Goal: Information Seeking & Learning: Compare options

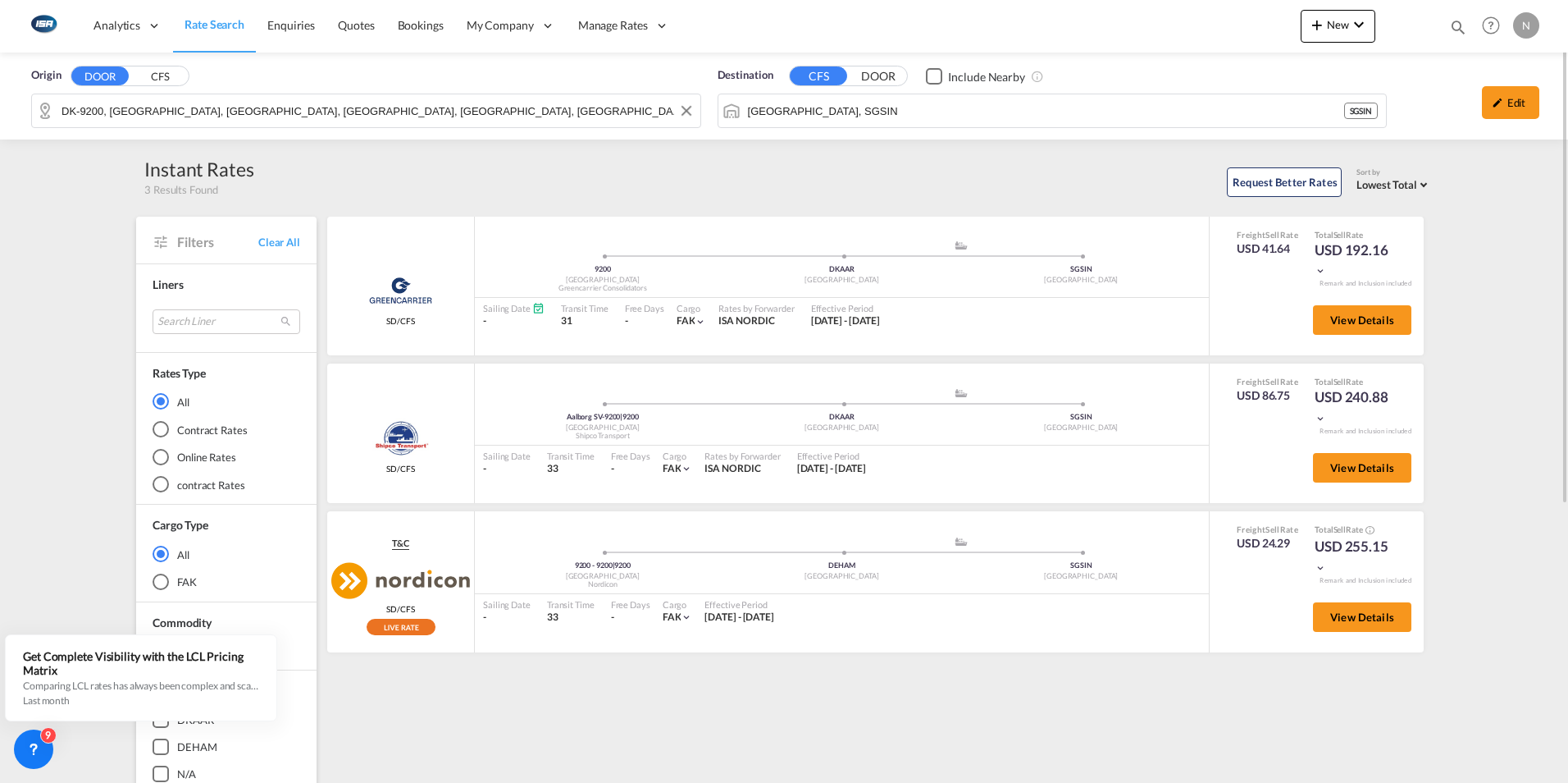
click at [310, 115] on div "Origin DOOR CFS DK-9200, [GEOGRAPHIC_DATA], [GEOGRAPHIC_DATA], [GEOGRAPHIC_DATA…" at bounding box center [784, 96] width 1568 height 87
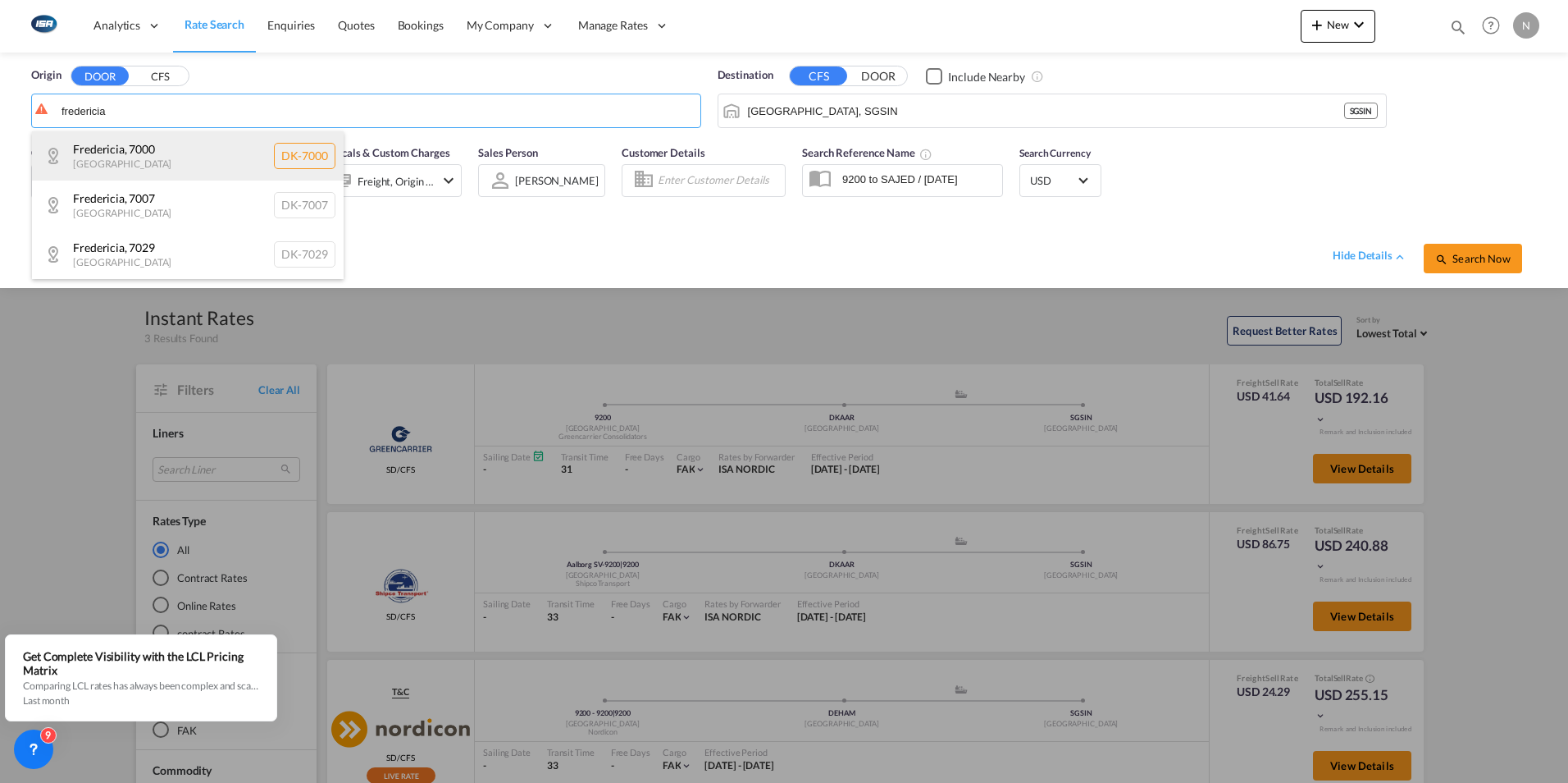
click at [118, 156] on div "[GEOGRAPHIC_DATA] , 7000 Denmark DK-7000" at bounding box center [187, 155] width 312 height 49
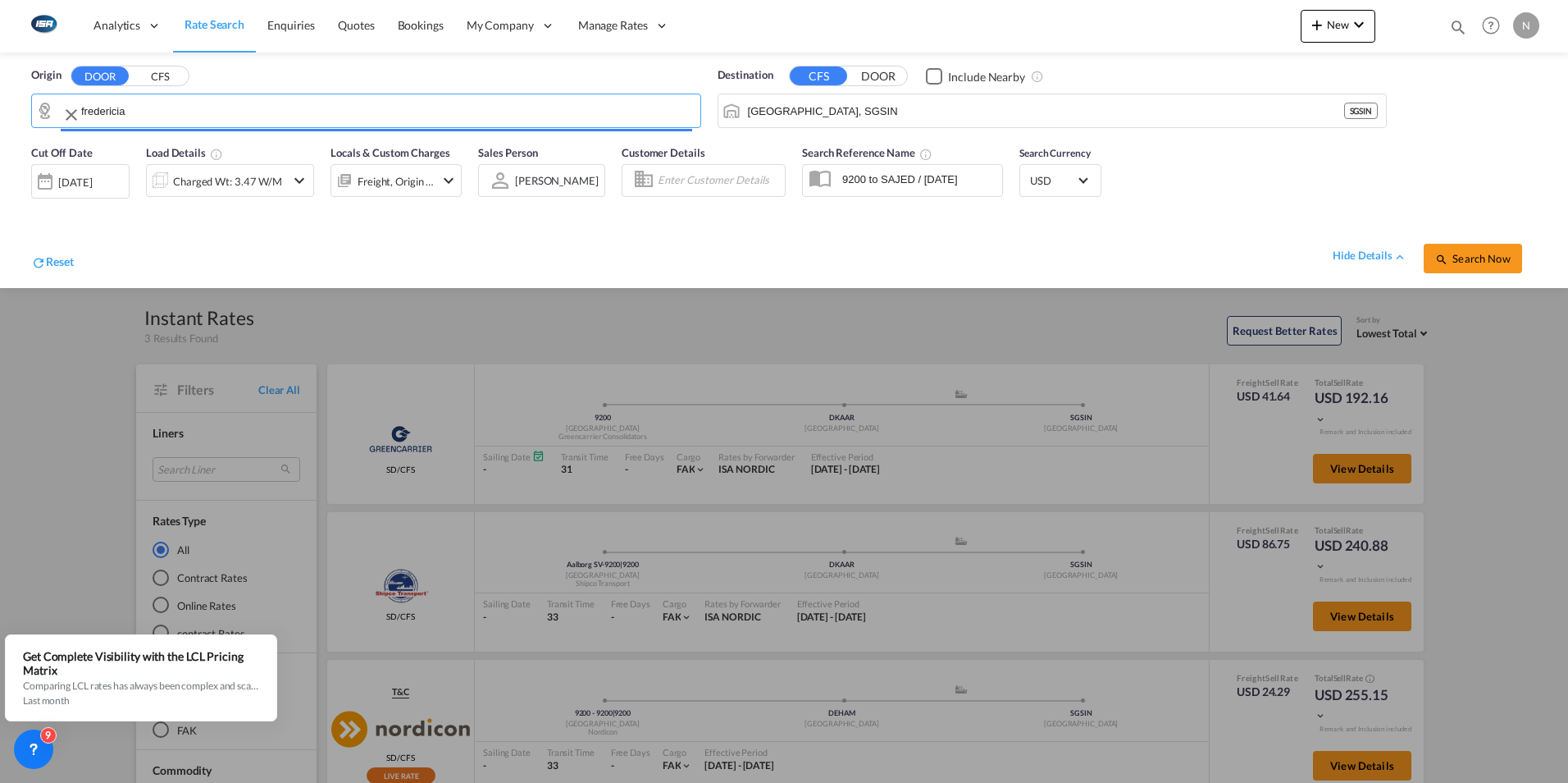
type input "DK-7000, [GEOGRAPHIC_DATA]"
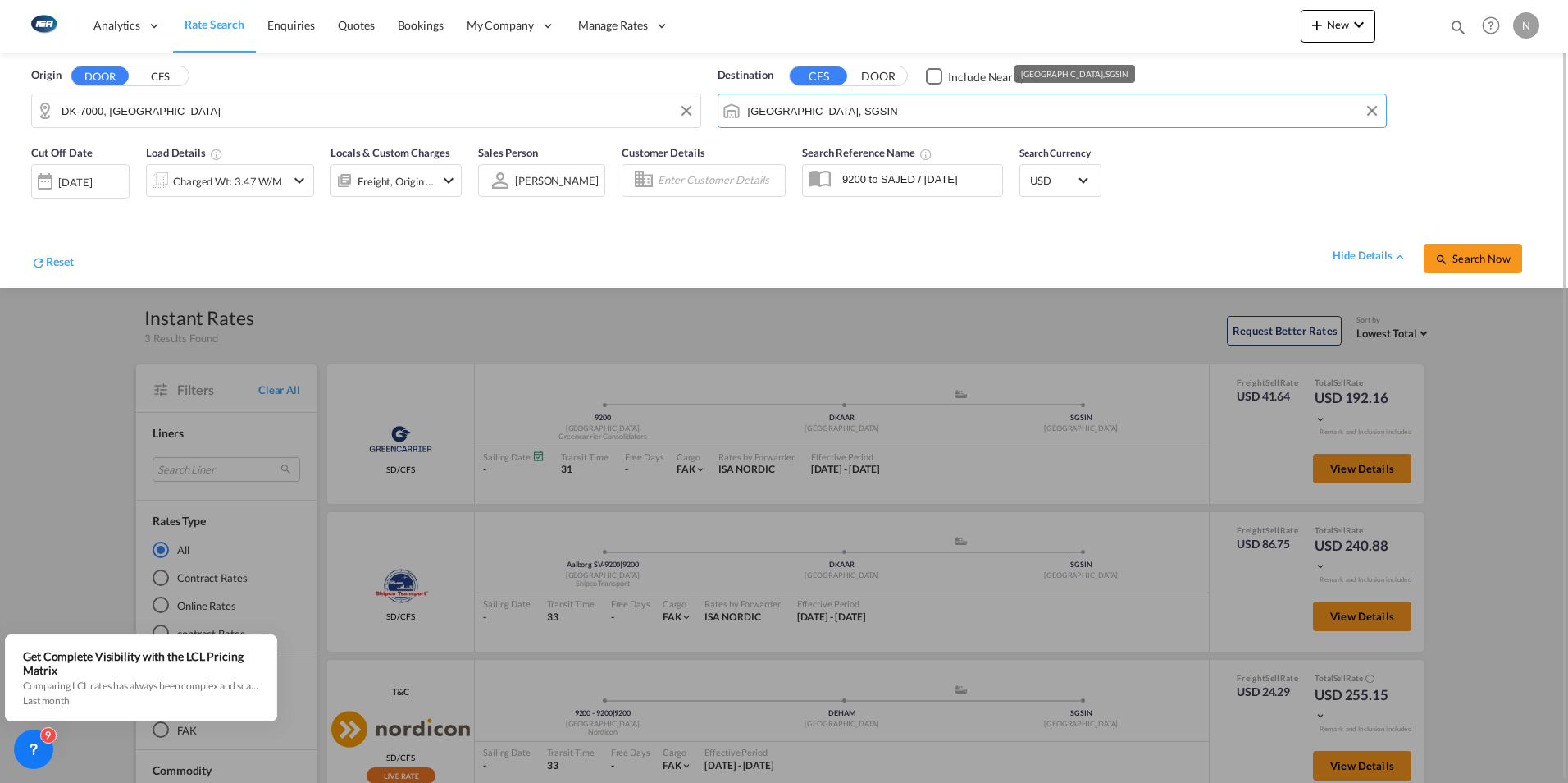
click at [830, 114] on input "[GEOGRAPHIC_DATA], SGSIN" at bounding box center [1063, 110] width 631 height 24
paste input "Majuro"
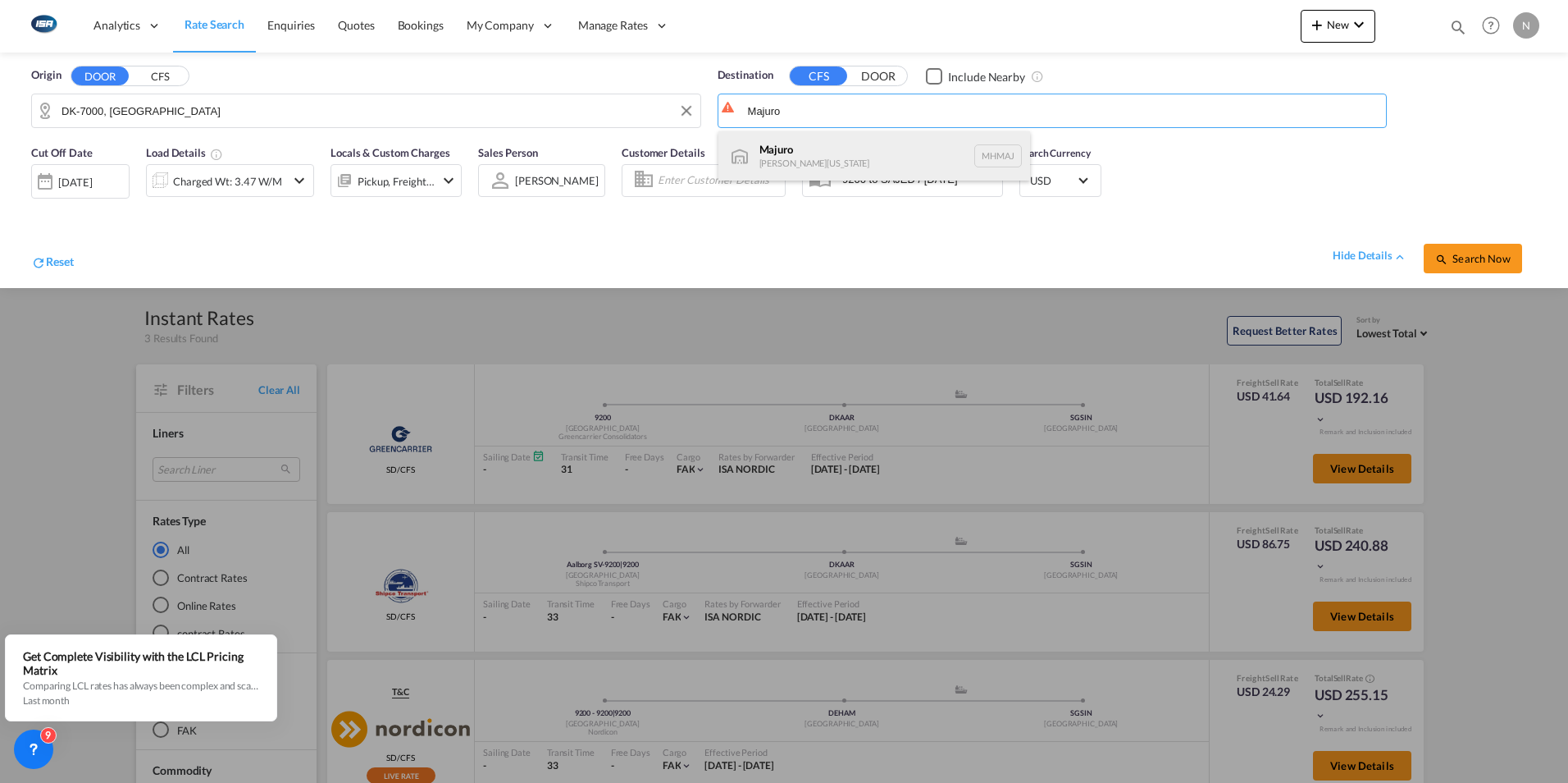
click at [779, 150] on div "[GEOGRAPHIC_DATA][PERSON_NAME][US_STATE] [GEOGRAPHIC_DATA]" at bounding box center [874, 155] width 312 height 49
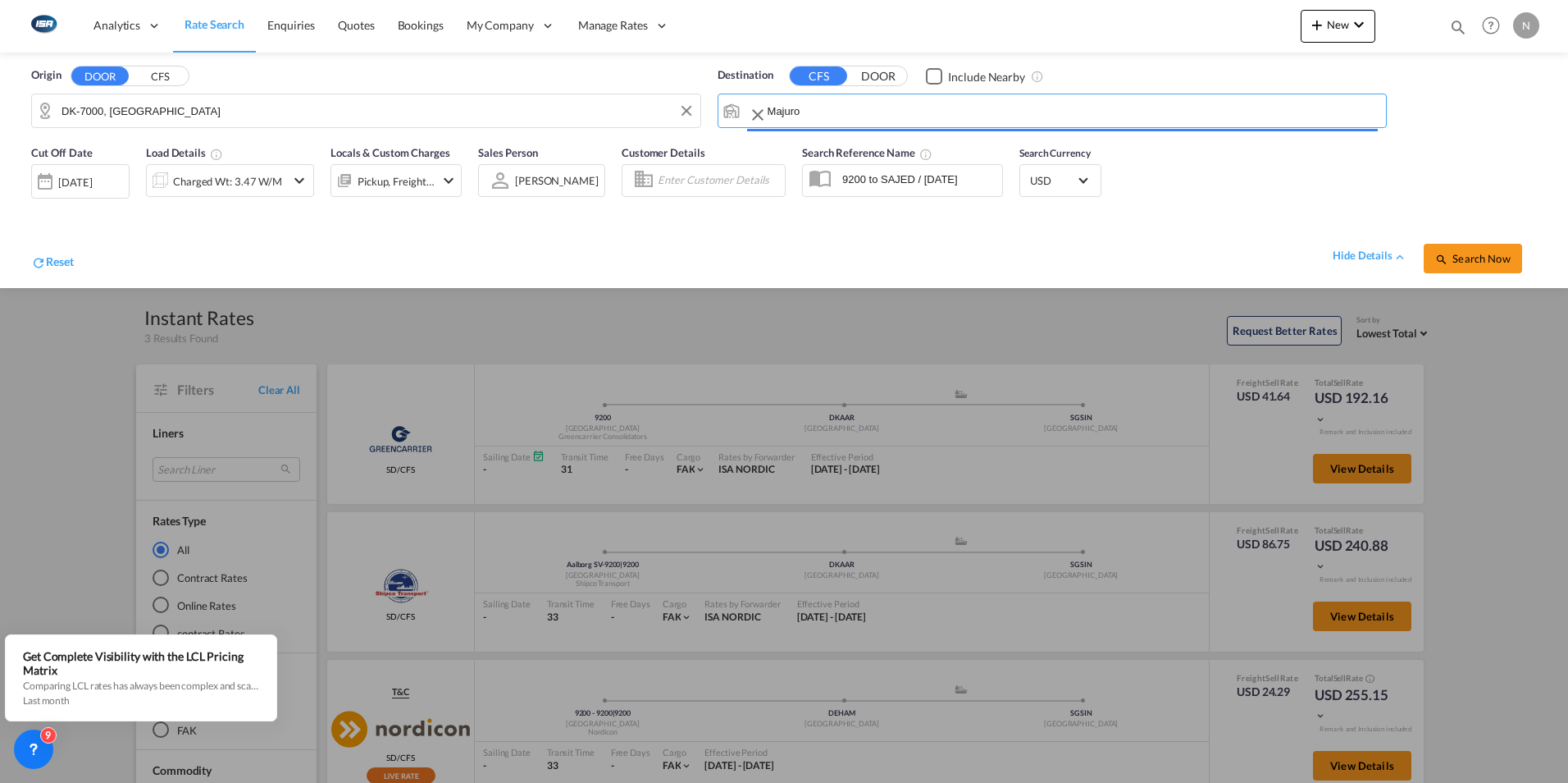
type input "Majuro, MHMAJ"
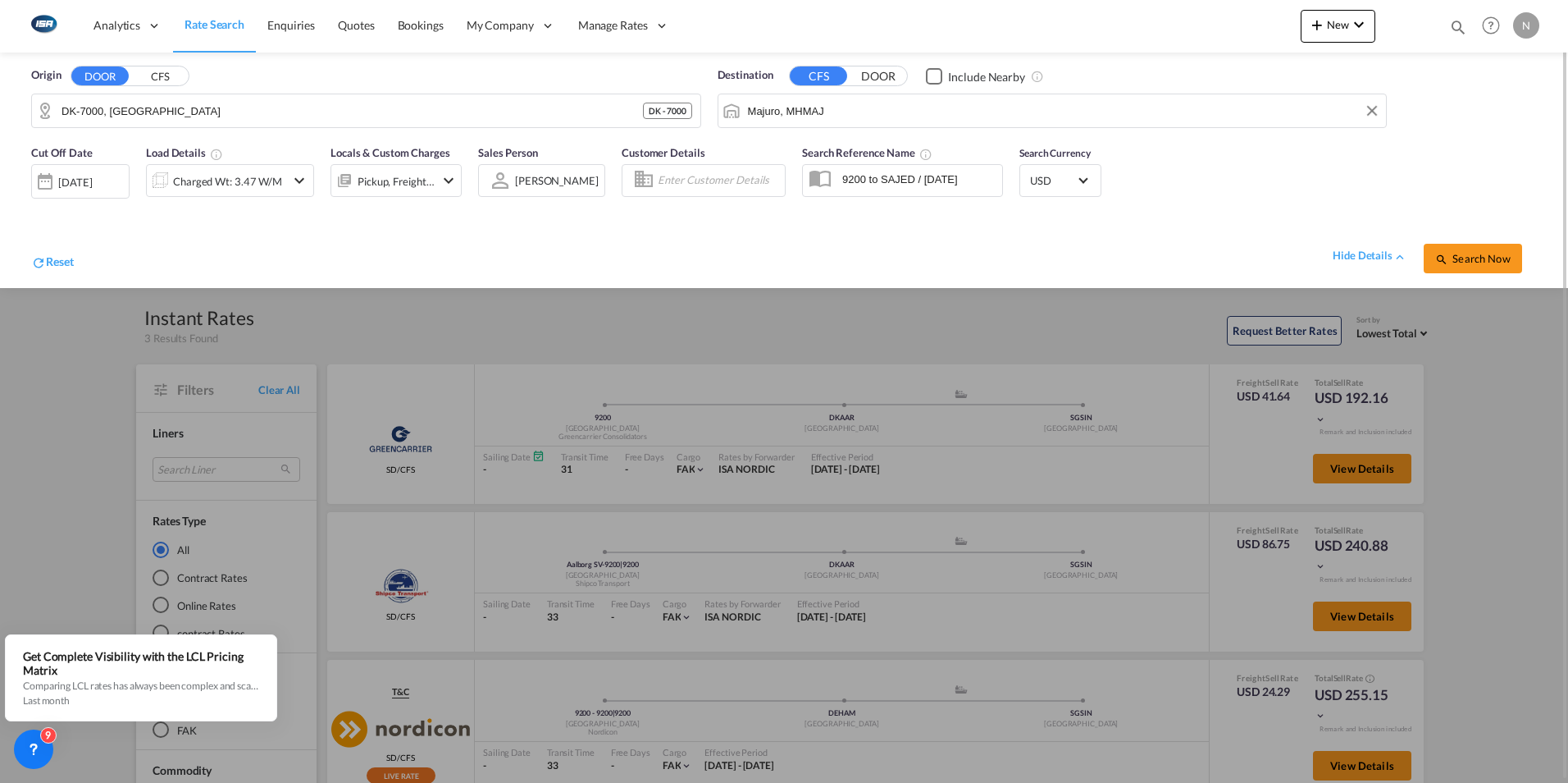
click at [209, 24] on span "Rate Search" at bounding box center [215, 24] width 60 height 14
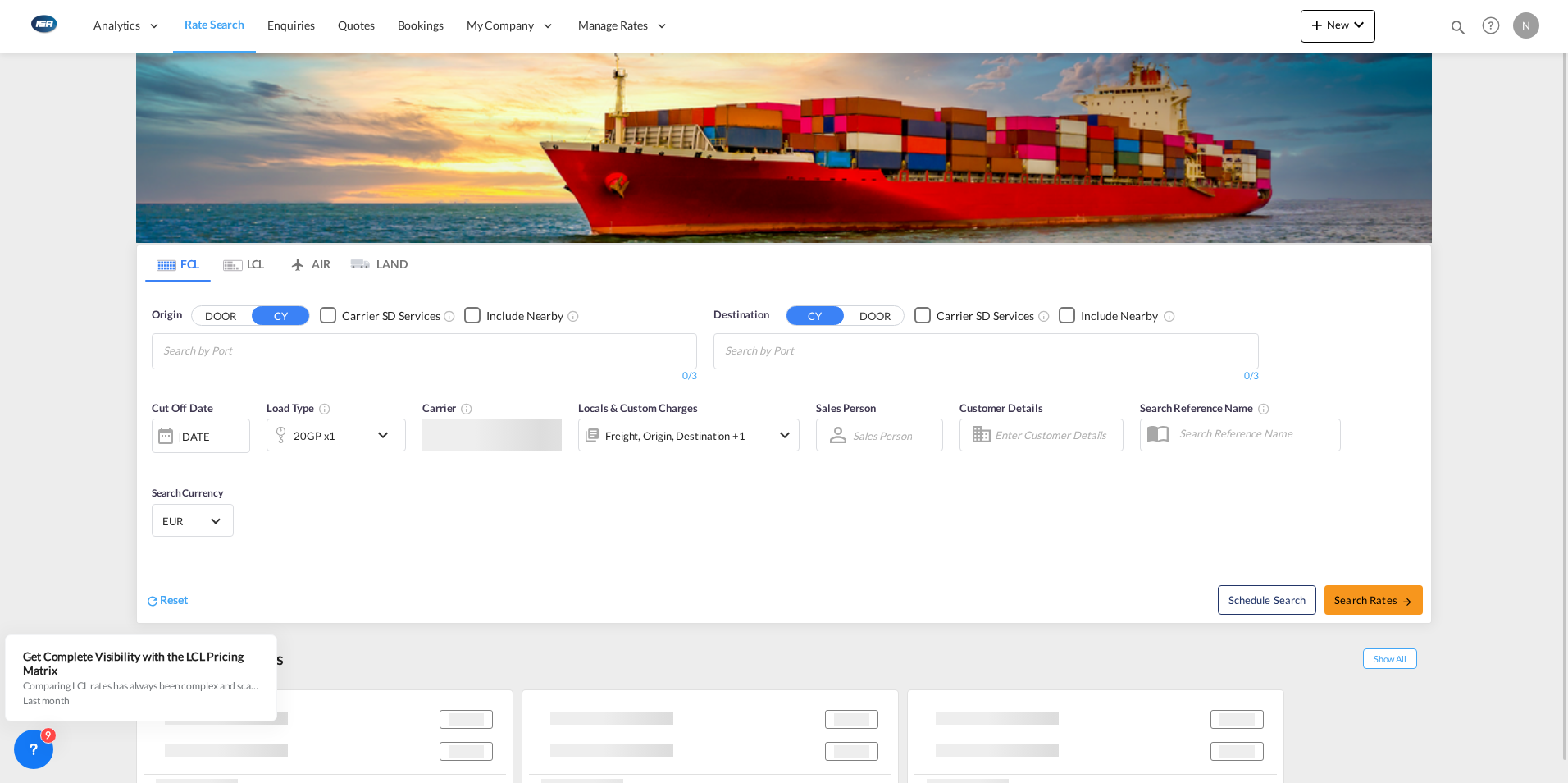
click at [176, 262] on md-tab-item "FCL" at bounding box center [178, 263] width 66 height 36
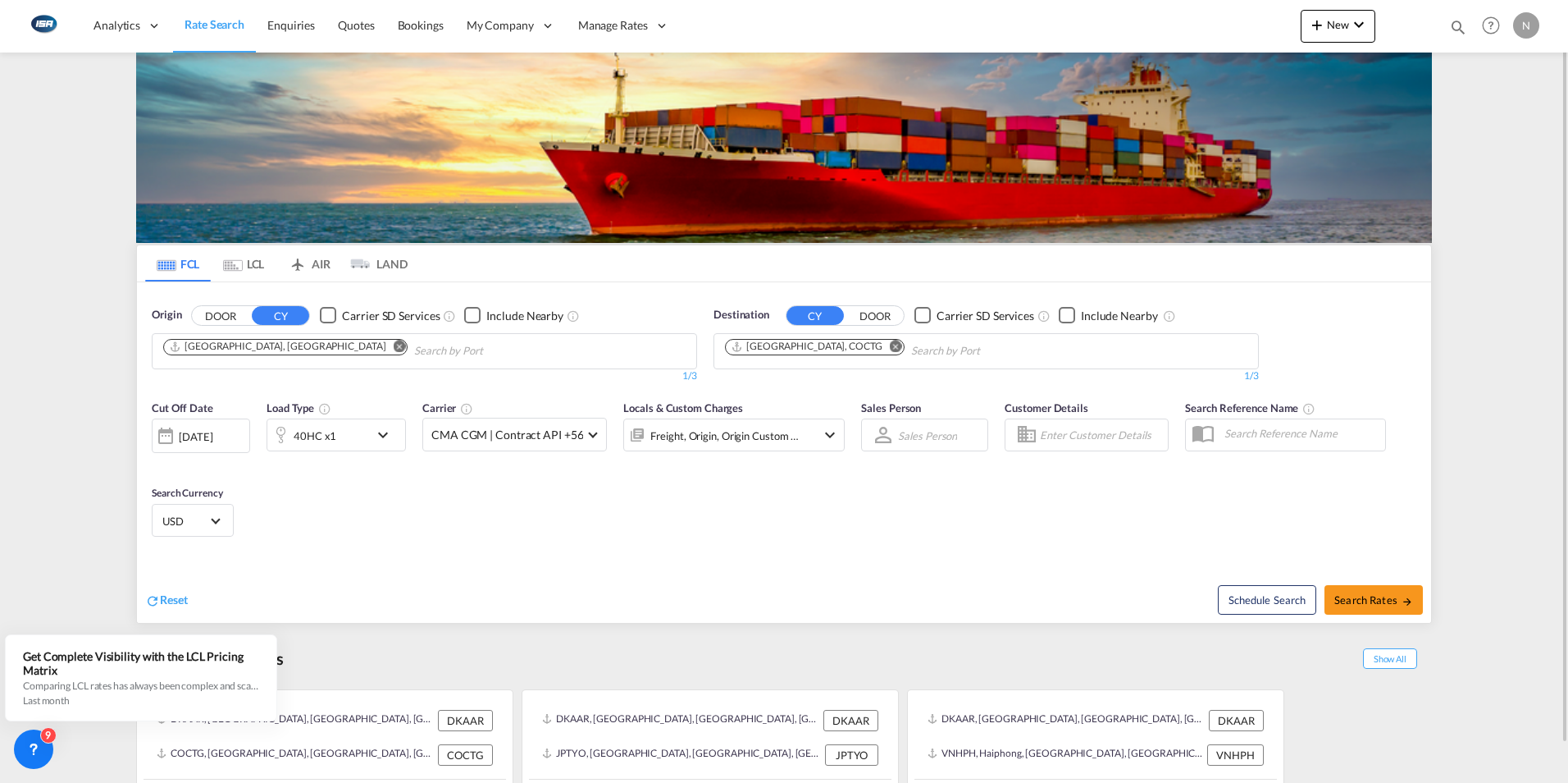
click at [393, 346] on md-icon "Remove" at bounding box center [399, 346] width 13 height 13
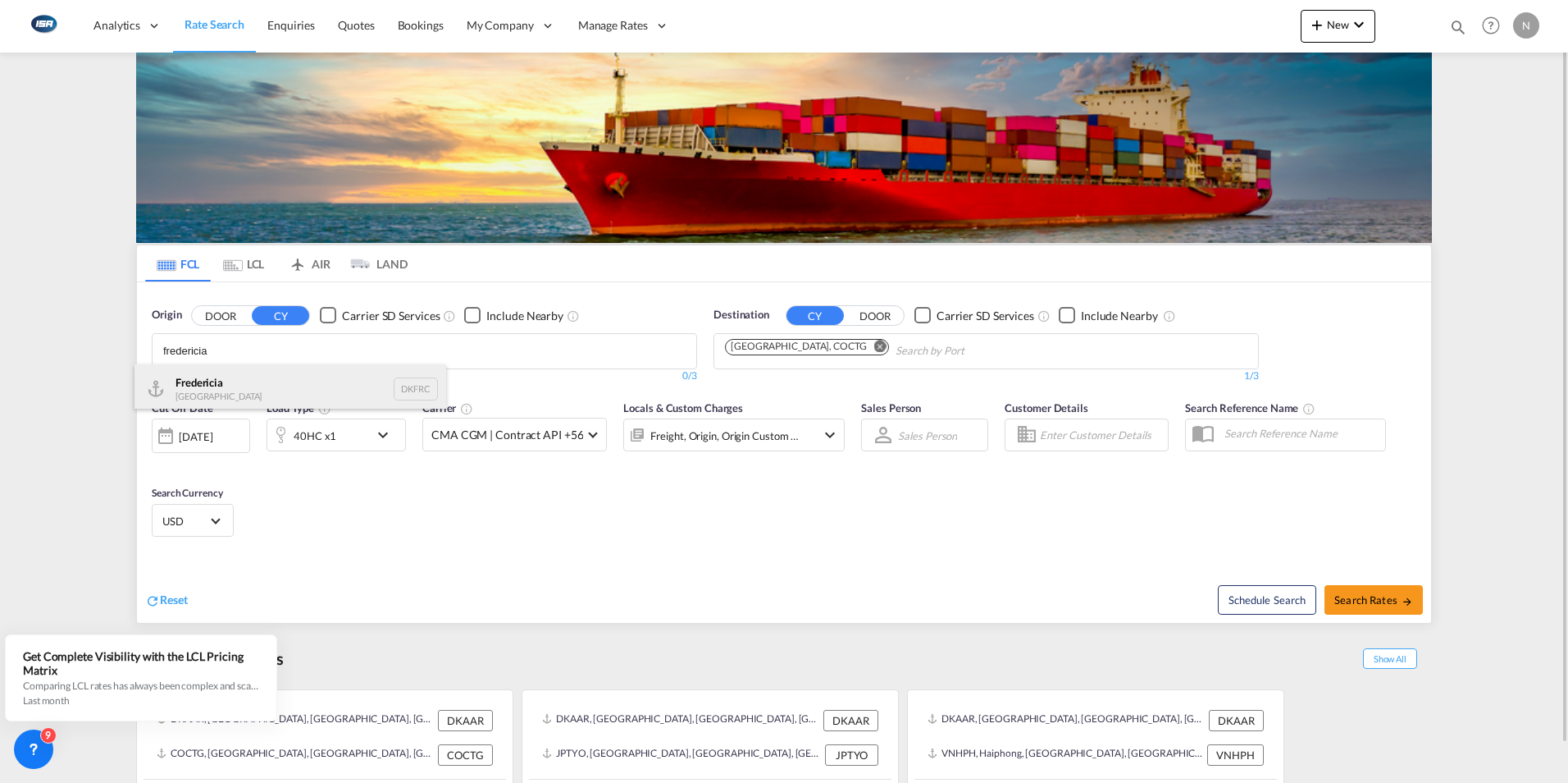
type input "fredericia"
click at [188, 392] on div "Fredericia [GEOGRAPHIC_DATA] DKFRC" at bounding box center [290, 389] width 312 height 49
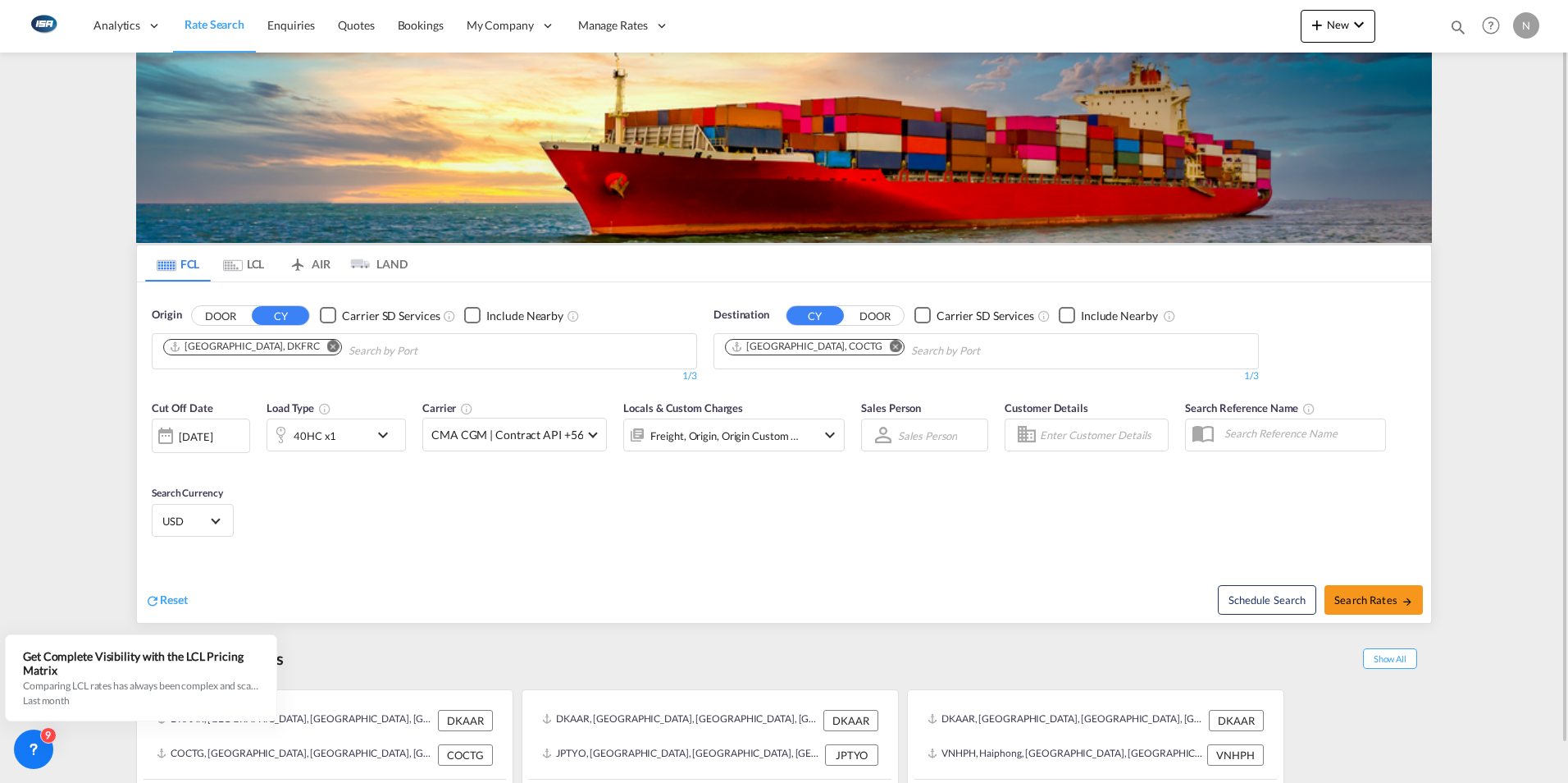
click at [890, 345] on md-icon "Remove" at bounding box center [896, 346] width 13 height 13
paste input "Majuro"
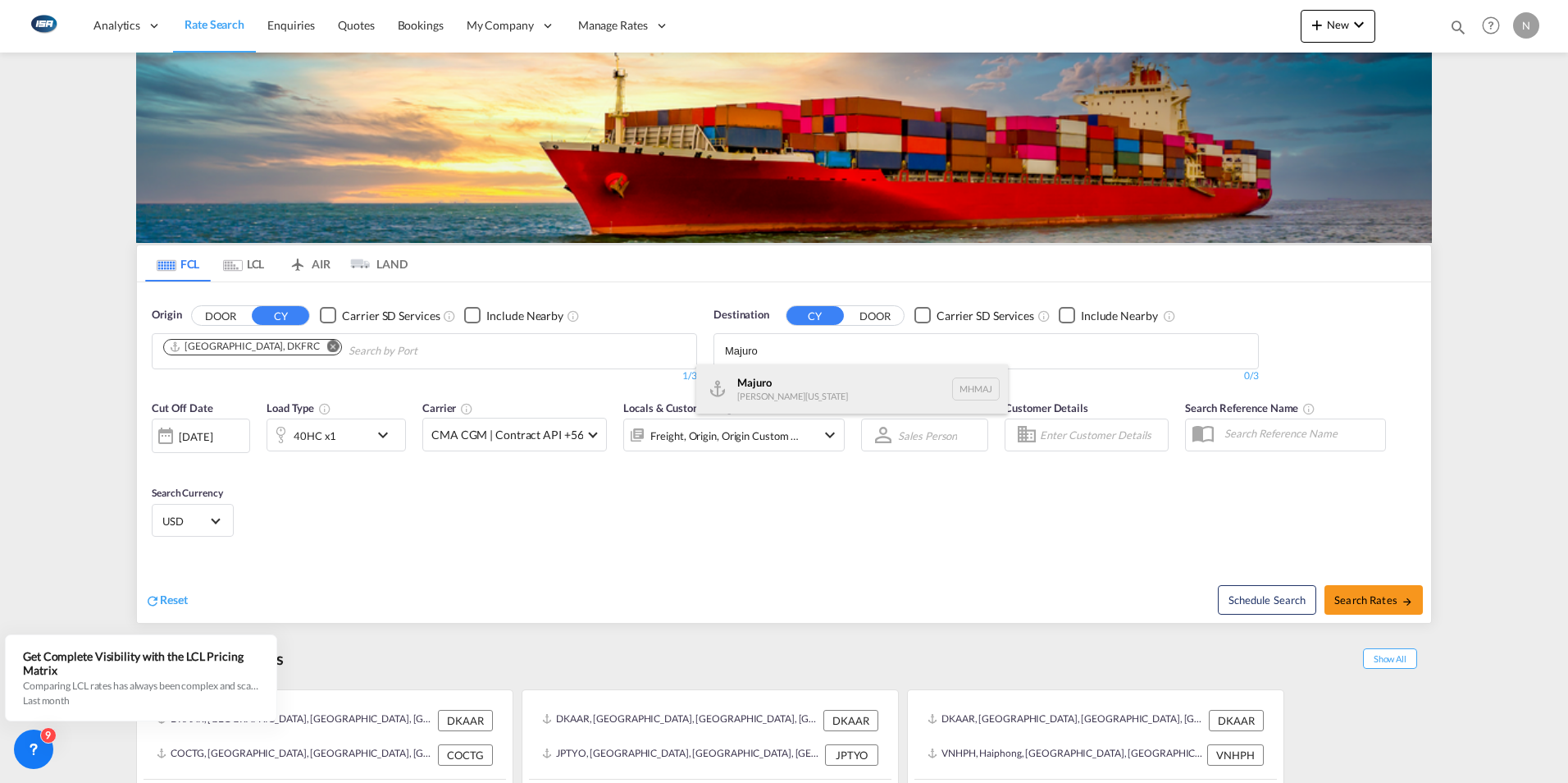
type input "Majuro"
click at [747, 385] on div "[GEOGRAPHIC_DATA][PERSON_NAME][US_STATE] [GEOGRAPHIC_DATA]" at bounding box center [852, 389] width 312 height 49
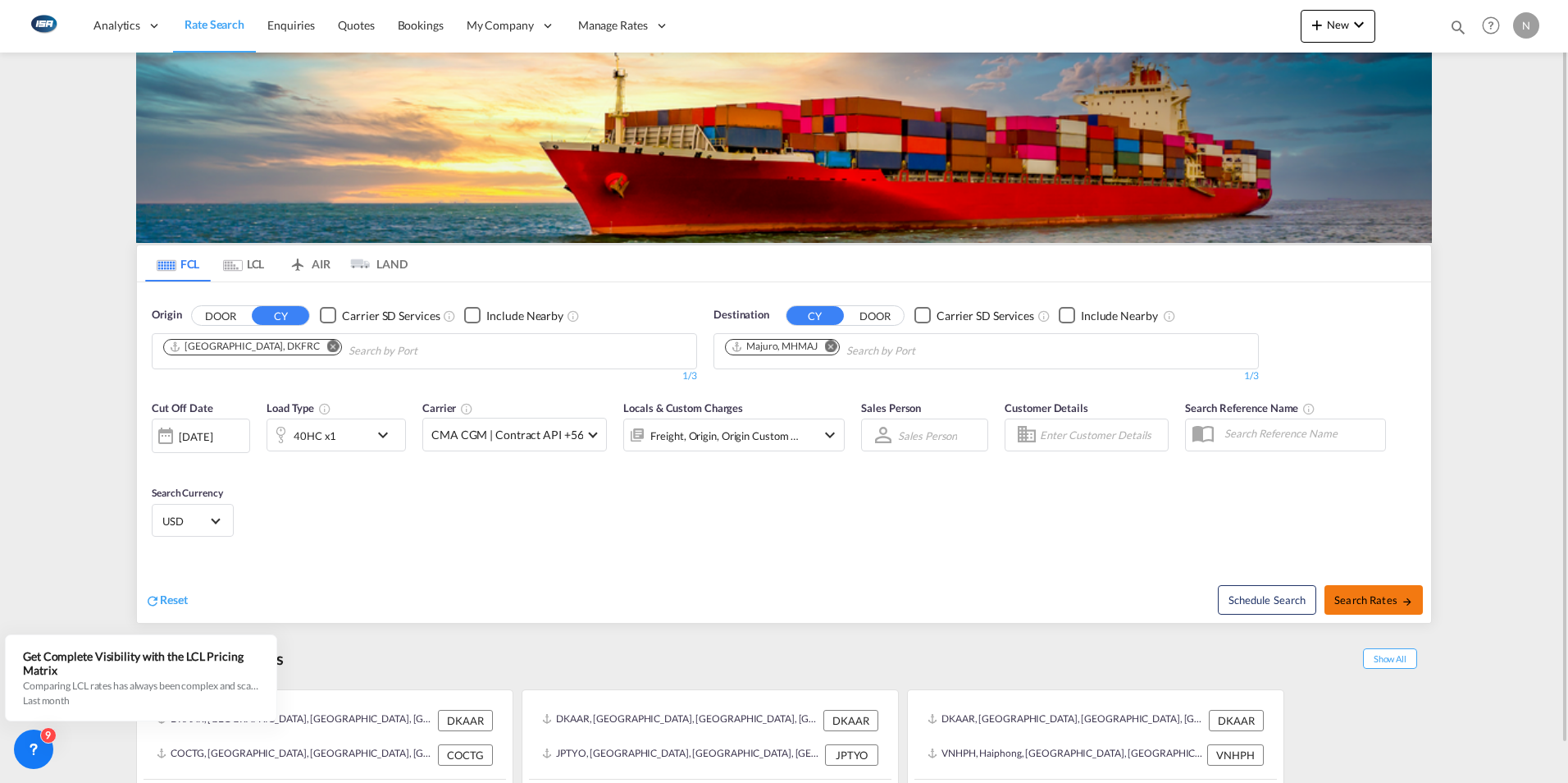
click at [1367, 601] on span "Search Rates" at bounding box center [1374, 600] width 79 height 13
type input "DKFRC to MHMAJ / [DATE]"
